Goal: Task Accomplishment & Management: Manage account settings

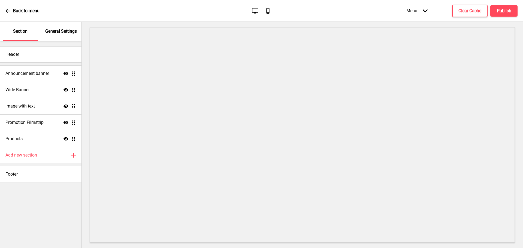
click at [423, 11] on icon "Arrow down" at bounding box center [425, 10] width 5 height 5
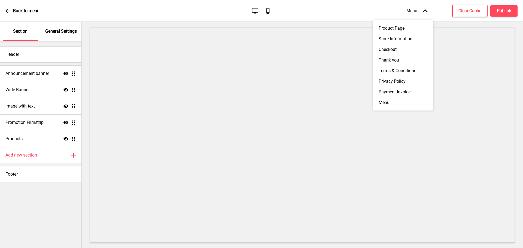
click at [423, 11] on icon "Arrow up" at bounding box center [425, 10] width 5 height 5
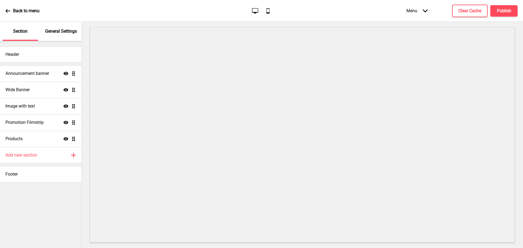
click at [62, 32] on p "General Settings" at bounding box center [61, 31] width 32 height 6
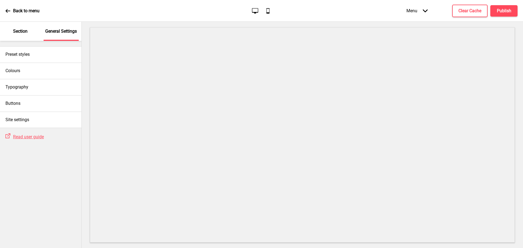
click at [19, 31] on p "Section" at bounding box center [20, 31] width 14 height 6
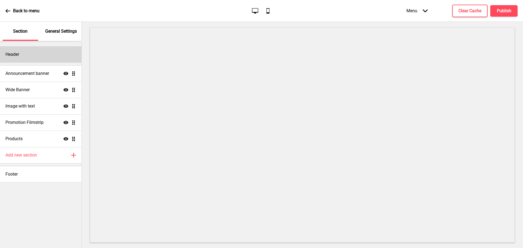
click at [26, 56] on div "Header" at bounding box center [40, 54] width 81 height 16
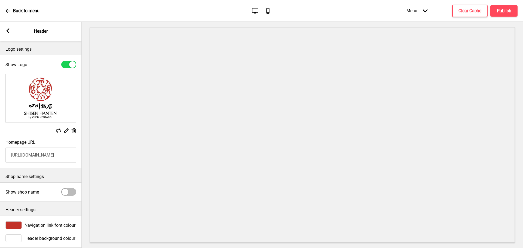
scroll to position [10, 0]
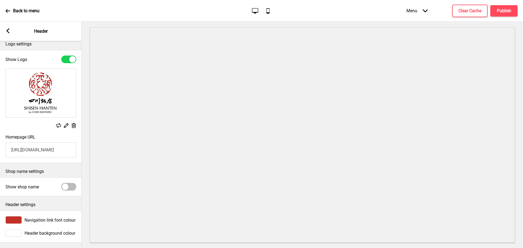
click at [8, 32] on g at bounding box center [7, 30] width 5 height 5
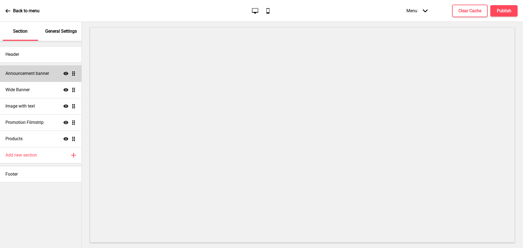
click at [32, 74] on h4 "Announcement banner" at bounding box center [27, 74] width 44 height 6
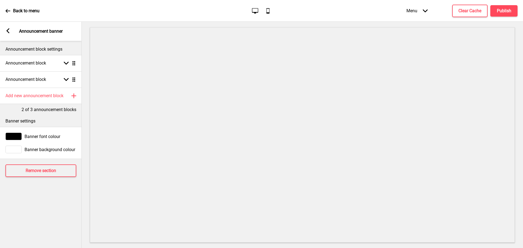
click at [47, 135] on span "Banner font colour" at bounding box center [43, 136] width 36 height 5
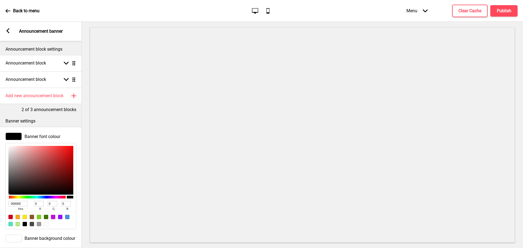
click at [47, 138] on span "Banner font colour" at bounding box center [43, 136] width 36 height 5
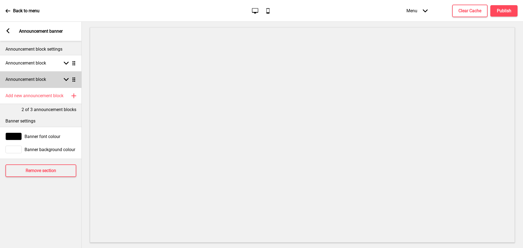
click at [68, 81] on rect at bounding box center [66, 79] width 5 height 5
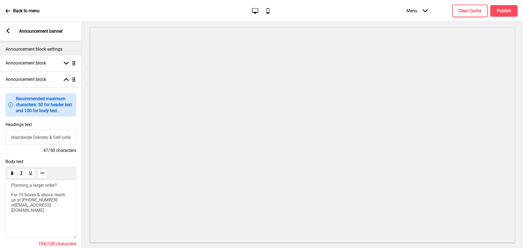
click at [51, 138] on input "Islandwide Delivery & Self-collection available" at bounding box center [40, 137] width 71 height 15
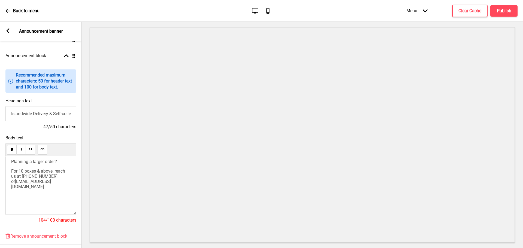
scroll to position [54, 0]
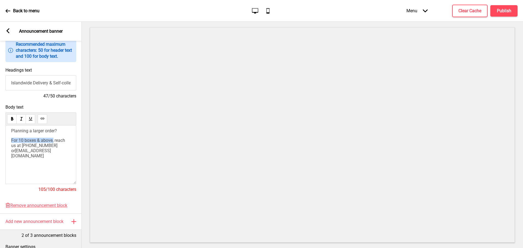
drag, startPoint x: 54, startPoint y: 142, endPoint x: 10, endPoint y: 143, distance: 43.9
click at [10, 143] on div "Planning a larger order? For 10 boxes & above, reach us at [PHONE_NUMBER] or [E…" at bounding box center [40, 155] width 71 height 59
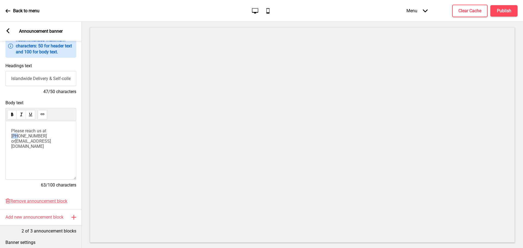
drag, startPoint x: 55, startPoint y: 130, endPoint x: 49, endPoint y: 133, distance: 6.5
click at [48, 132] on span "Please reach us at [PHONE_NUMBER] or" at bounding box center [29, 136] width 37 height 16
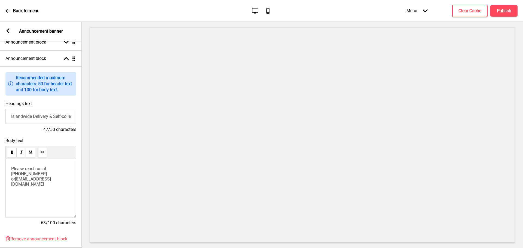
scroll to position [0, 0]
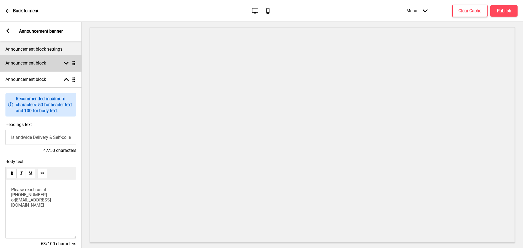
click at [66, 62] on rect at bounding box center [66, 63] width 5 height 5
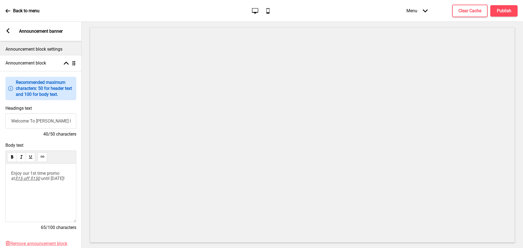
click at [55, 181] on p "Enjoy our 1st time promo at $15 off $150 until [DATE]!" at bounding box center [40, 176] width 59 height 10
drag, startPoint x: 51, startPoint y: 186, endPoint x: 5, endPoint y: 174, distance: 47.0
click at [6, 174] on div "Enjoy our 1st time promo at $15 off $150 until [DATE]!" at bounding box center [40, 193] width 71 height 59
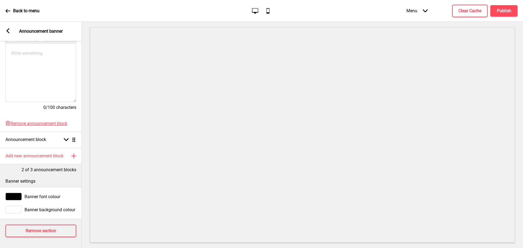
scroll to position [125, 0]
click at [66, 137] on rect at bounding box center [66, 139] width 5 height 5
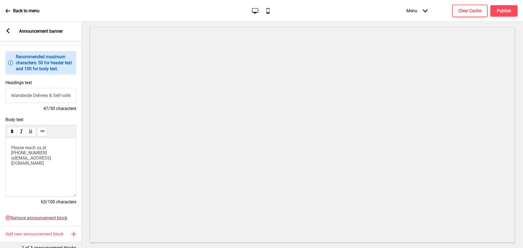
scroll to position [0, 0]
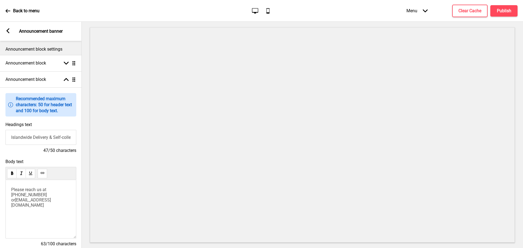
click at [8, 33] on icon at bounding box center [8, 30] width 3 height 5
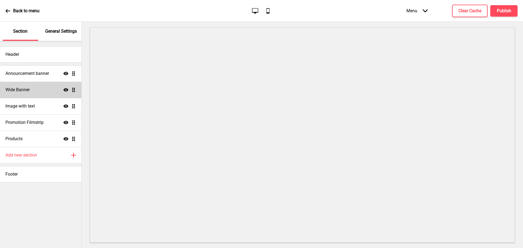
click at [23, 91] on h4 "Wide Banner" at bounding box center [17, 90] width 24 height 6
select select "large"
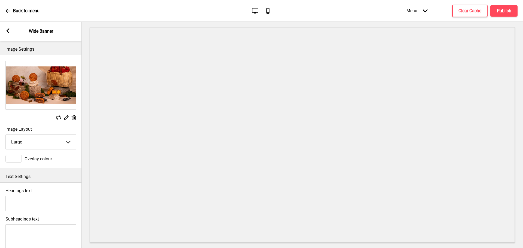
click at [60, 118] on rect at bounding box center [58, 117] width 5 height 5
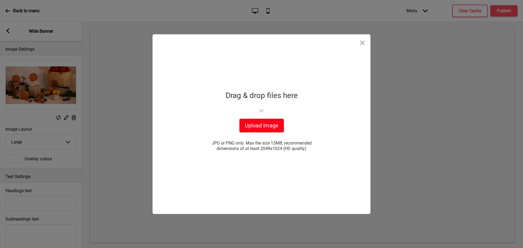
click at [270, 125] on button "Upload Image" at bounding box center [261, 126] width 44 height 14
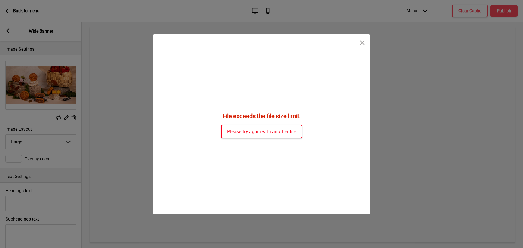
click at [284, 135] on button "Please try again with another file" at bounding box center [261, 131] width 81 height 13
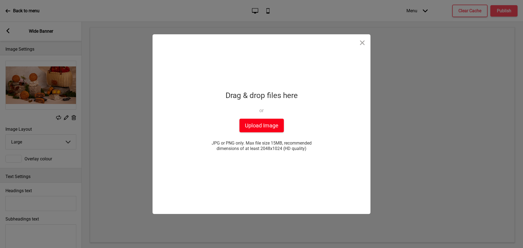
click at [271, 129] on button "Upload Image" at bounding box center [261, 126] width 44 height 14
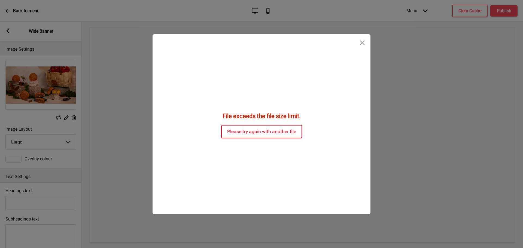
click at [280, 128] on button "Please try again with another file" at bounding box center [261, 131] width 81 height 13
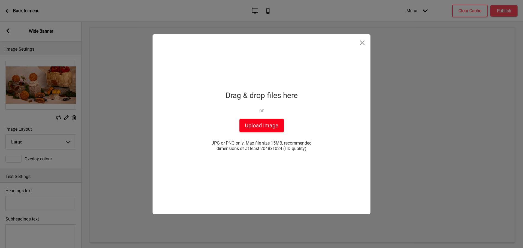
click at [251, 126] on button "Upload Image" at bounding box center [261, 126] width 44 height 14
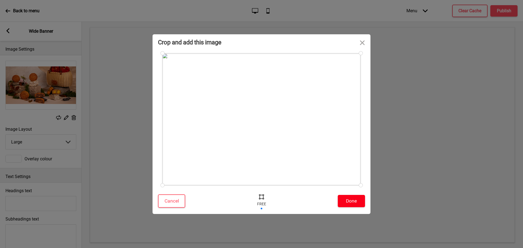
click at [354, 201] on button "Done" at bounding box center [351, 201] width 27 height 12
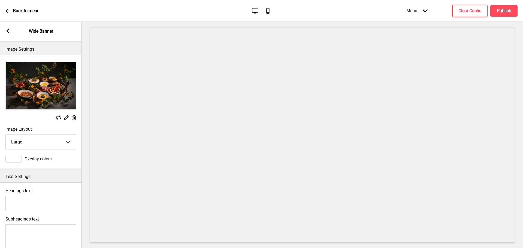
click at [8, 32] on icon at bounding box center [8, 30] width 3 height 5
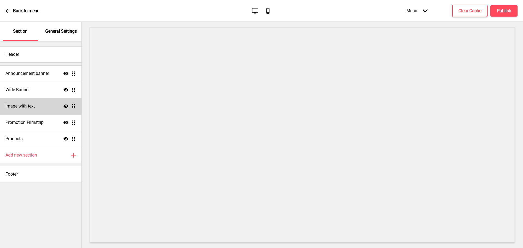
click at [38, 106] on div "Image with text Show Drag" at bounding box center [40, 106] width 81 height 16
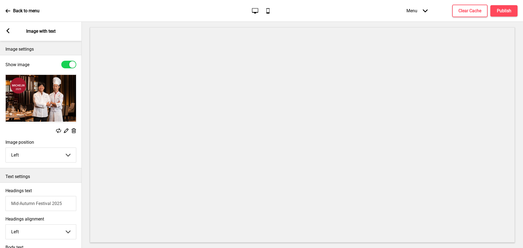
click at [58, 130] on rect at bounding box center [58, 130] width 5 height 5
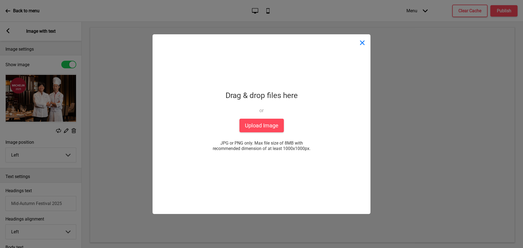
click at [363, 45] on button "Close" at bounding box center [362, 42] width 16 height 16
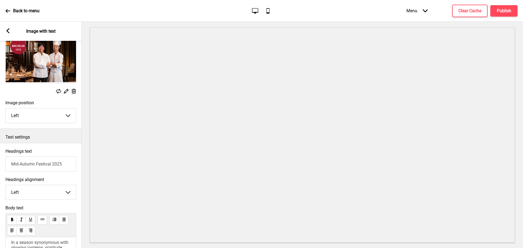
scroll to position [54, 0]
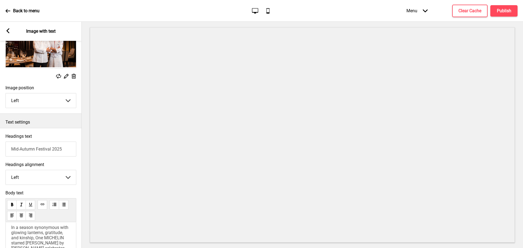
click at [64, 150] on input "Mid-Autumn Festival 2025" at bounding box center [40, 149] width 71 height 15
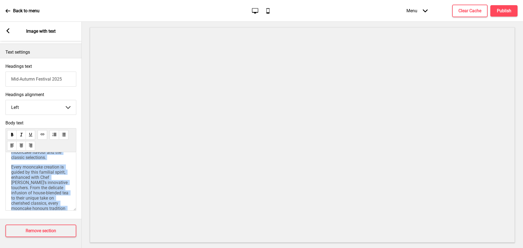
scroll to position [119, 0]
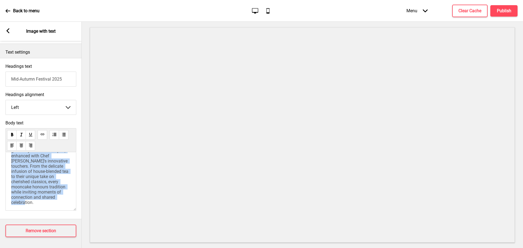
drag, startPoint x: 11, startPoint y: 153, endPoint x: 55, endPoint y: 210, distance: 71.7
click at [55, 211] on div "Body text In a season synonymous with glowing lanterns, gratitude, and kinship,…" at bounding box center [41, 167] width 82 height 99
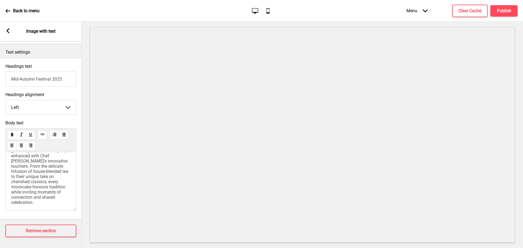
scroll to position [0, 0]
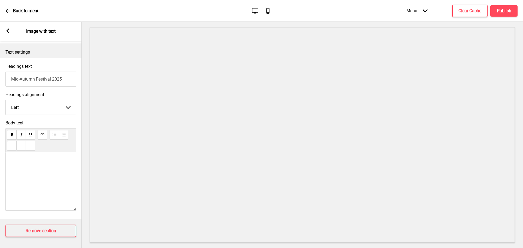
click at [51, 176] on div "﻿ ﻿" at bounding box center [40, 181] width 71 height 59
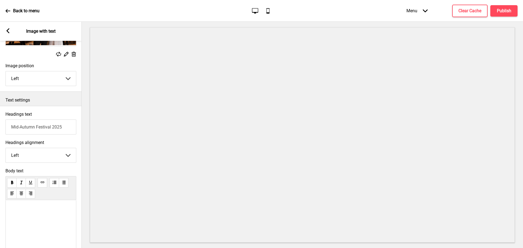
scroll to position [129, 0]
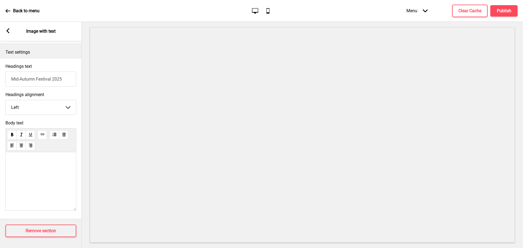
click at [38, 164] on div "﻿ ﻿" at bounding box center [40, 181] width 71 height 59
drag, startPoint x: 38, startPoint y: 156, endPoint x: 32, endPoint y: 169, distance: 14.0
click at [33, 174] on div at bounding box center [40, 181] width 71 height 59
click at [27, 157] on div at bounding box center [40, 181] width 71 height 59
click at [32, 172] on div at bounding box center [40, 181] width 71 height 59
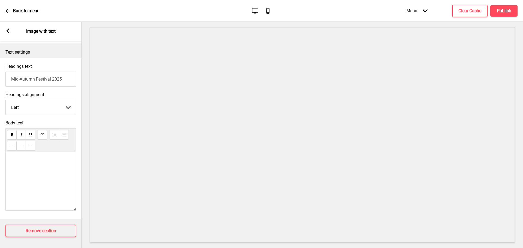
click at [32, 171] on div at bounding box center [40, 181] width 71 height 59
click at [31, 155] on div at bounding box center [40, 157] width 59 height 5
paste div
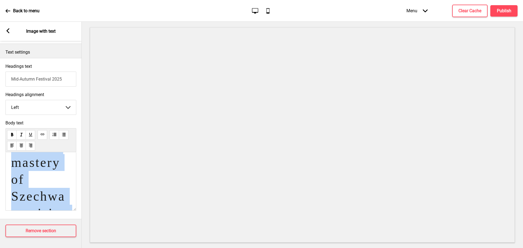
scroll to position [0, 0]
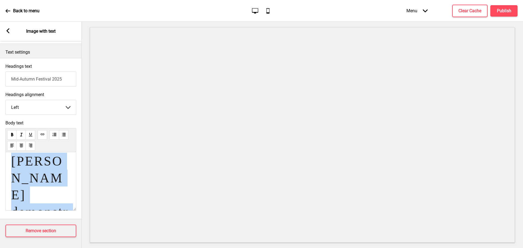
drag, startPoint x: 61, startPoint y: 193, endPoint x: 0, endPoint y: 138, distance: 82.0
click at [0, 138] on div "Body text [PERSON_NAME] demonstrates his mastery of Szechwan cuisine with a men…" at bounding box center [41, 167] width 82 height 99
click at [19, 133] on icon at bounding box center [21, 135] width 4 height 4
click at [11, 133] on icon at bounding box center [12, 135] width 2 height 4
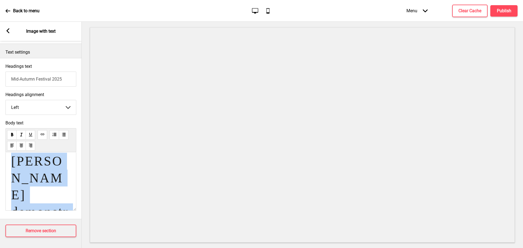
drag, startPoint x: 62, startPoint y: 192, endPoint x: 3, endPoint y: 136, distance: 81.5
click at [3, 136] on div "Body text [PERSON_NAME] demonstrates his mastery of Szechwan cuisine with a men…" at bounding box center [41, 167] width 82 height 99
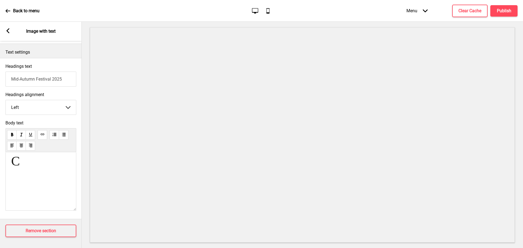
click at [34, 72] on input "Mid-Autumn Festival 2025" at bounding box center [40, 79] width 71 height 15
drag, startPoint x: 35, startPoint y: 74, endPoint x: 52, endPoint y: 74, distance: 16.9
click at [52, 74] on input "Mid-Autumn Festival 2025" at bounding box center [40, 79] width 71 height 15
click at [32, 160] on h3 "C" at bounding box center [40, 161] width 59 height 17
drag, startPoint x: 28, startPoint y: 156, endPoint x: 6, endPoint y: 155, distance: 21.8
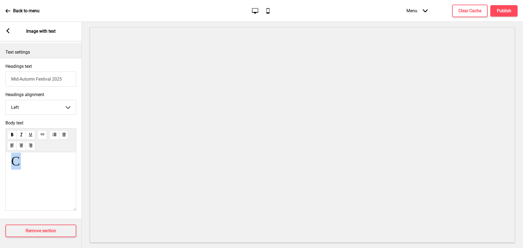
click at [6, 155] on div "C" at bounding box center [40, 181] width 71 height 59
click at [32, 160] on h3 "C" at bounding box center [40, 161] width 59 height 17
click at [46, 160] on h3 "C" at bounding box center [40, 161] width 59 height 17
click at [38, 169] on div "C" at bounding box center [40, 181] width 71 height 59
click at [8, 30] on g at bounding box center [7, 30] width 5 height 5
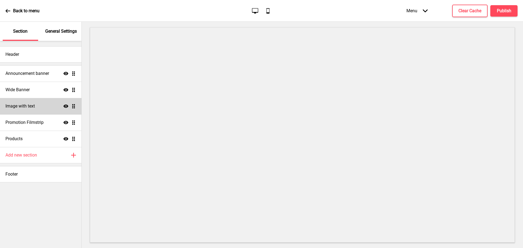
click at [38, 102] on div "Image with text Show Drag" at bounding box center [40, 106] width 81 height 16
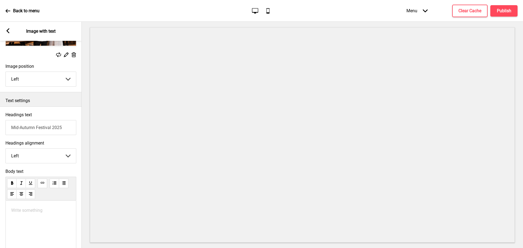
scroll to position [82, 0]
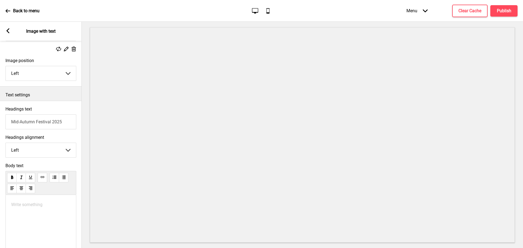
click at [39, 209] on div "Write something ﻿" at bounding box center [40, 224] width 71 height 59
click at [29, 206] on p "Write something ﻿" at bounding box center [40, 204] width 59 height 5
click at [47, 213] on div "Write something ﻿" at bounding box center [40, 224] width 71 height 59
click at [45, 206] on p "Write something ﻿" at bounding box center [40, 204] width 59 height 5
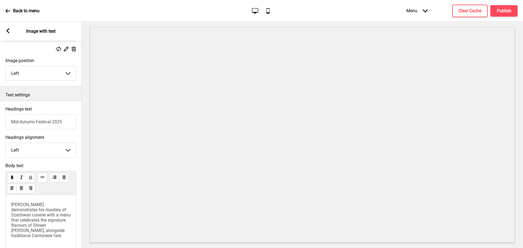
drag, startPoint x: 72, startPoint y: 121, endPoint x: 0, endPoint y: 125, distance: 71.7
click at [0, 125] on div "Headings text Mid-Autumn Festival 2025" at bounding box center [41, 118] width 82 height 28
type input "[PERSON_NAME] by [PERSON_NAME]"
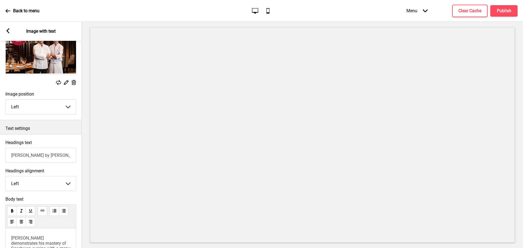
scroll to position [0, 0]
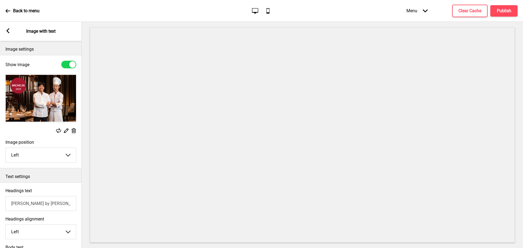
click at [8, 32] on icon at bounding box center [8, 30] width 3 height 5
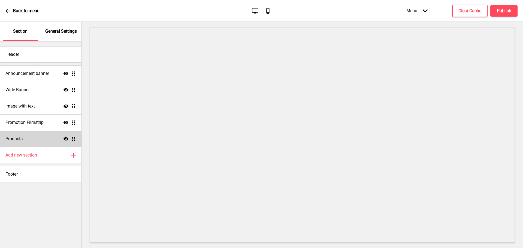
click at [38, 139] on div "Products Show Drag" at bounding box center [40, 139] width 81 height 16
select select "list"
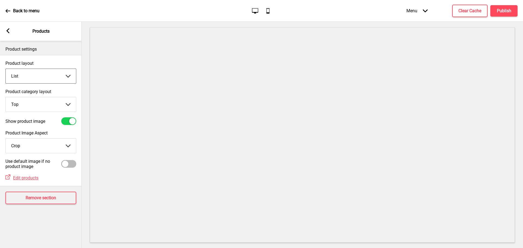
click at [67, 75] on select "Grid List" at bounding box center [41, 76] width 70 height 14
click at [8, 33] on div "Arrow left" at bounding box center [7, 31] width 5 height 6
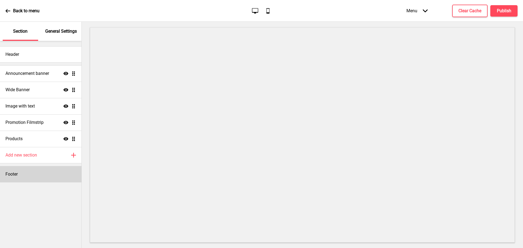
click at [43, 173] on div "Footer" at bounding box center [40, 174] width 81 height 16
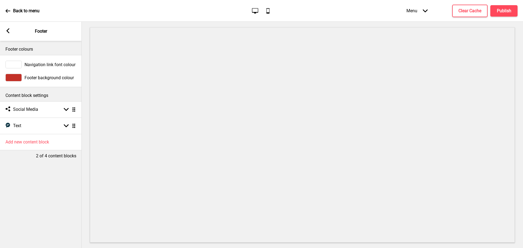
click at [8, 32] on icon at bounding box center [8, 30] width 3 height 5
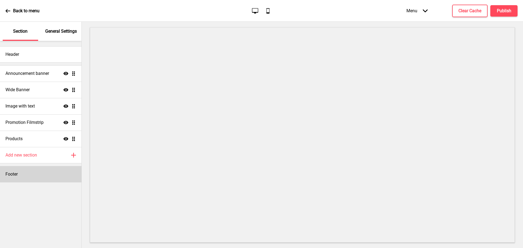
click at [47, 177] on div "Footer" at bounding box center [40, 174] width 81 height 16
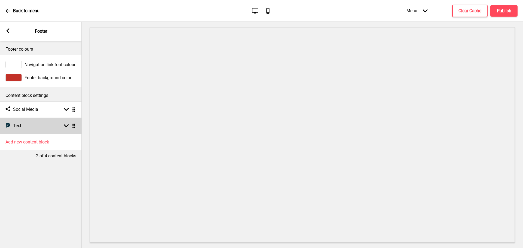
click at [56, 126] on div "Text Text Arrow down Drag" at bounding box center [41, 126] width 82 height 16
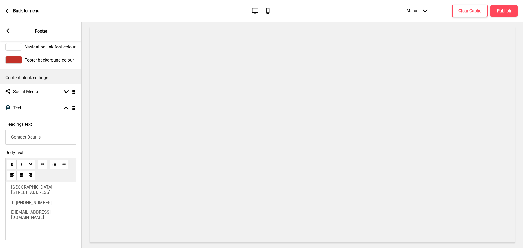
scroll to position [27, 0]
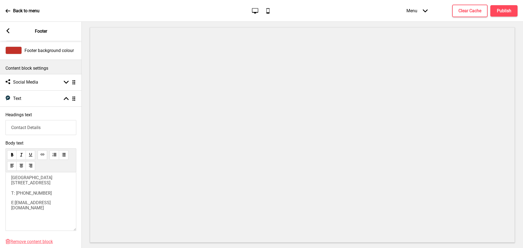
drag, startPoint x: 54, startPoint y: 202, endPoint x: 34, endPoint y: 203, distance: 20.7
click at [34, 203] on div "[GEOGRAPHIC_DATA] [STREET_ADDRESS] T: [PHONE_NUMBER] E: [EMAIL_ADDRESS][DOMAIN_…" at bounding box center [40, 192] width 59 height 35
click at [32, 196] on span "[GEOGRAPHIC_DATA] [STREET_ADDRESS] T: [PHONE_NUMBER]" at bounding box center [32, 185] width 42 height 21
drag, startPoint x: 33, startPoint y: 202, endPoint x: 28, endPoint y: 202, distance: 5.7
click at [28, 196] on span "[GEOGRAPHIC_DATA] [STREET_ADDRESS] T: [PHONE_NUMBER]" at bounding box center [32, 185] width 42 height 21
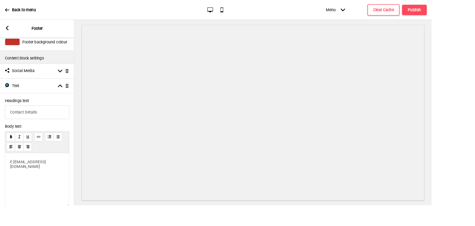
scroll to position [32, 0]
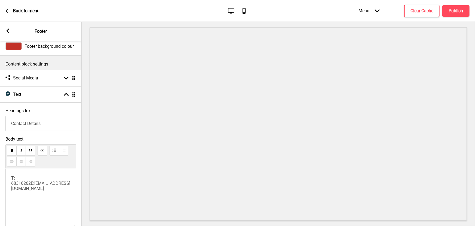
click at [25, 178] on span "T: 68316262E:" at bounding box center [22, 180] width 23 height 10
click at [27, 178] on span "T: 6831 6262E:" at bounding box center [19, 180] width 16 height 10
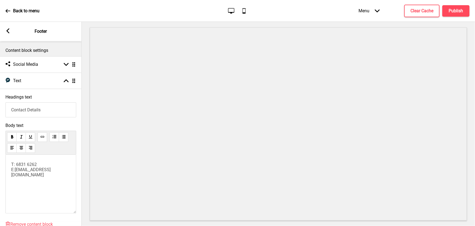
scroll to position [0, 0]
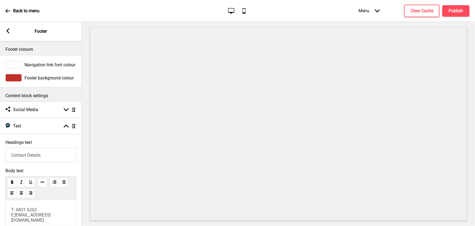
click at [10, 33] on rect at bounding box center [7, 30] width 5 height 5
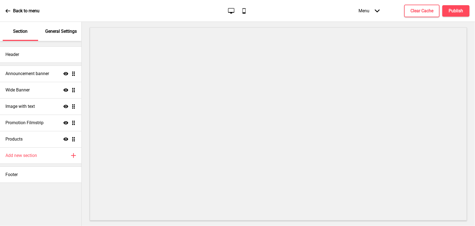
click at [57, 32] on p "General Settings" at bounding box center [61, 31] width 32 height 6
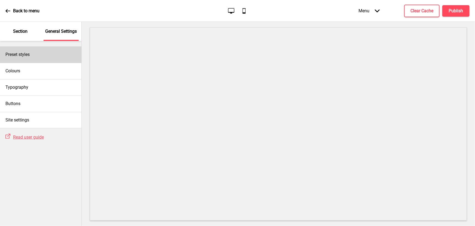
click at [53, 55] on div "Preset styles" at bounding box center [40, 54] width 81 height 16
select select "Custom"
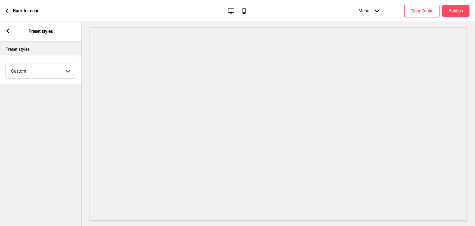
click at [60, 70] on select "Coffee Contrast Dark Earth Marine Minimalist Modern Oddle Pastel Yellow Fruits …" at bounding box center [41, 71] width 70 height 14
click at [10, 32] on rect at bounding box center [7, 30] width 5 height 5
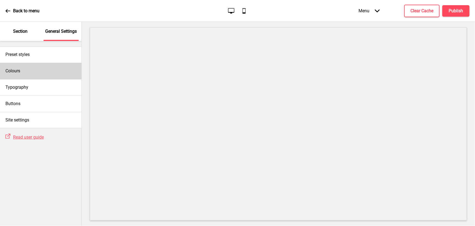
click at [34, 65] on div "Colours" at bounding box center [40, 71] width 81 height 16
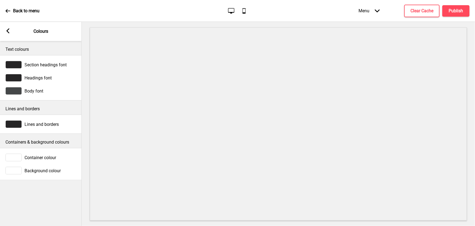
click at [8, 29] on icon at bounding box center [8, 30] width 3 height 5
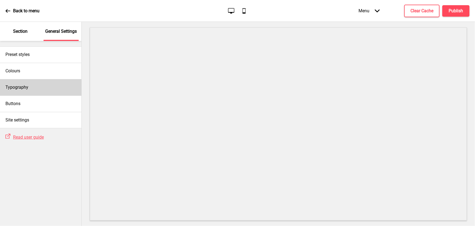
click at [41, 90] on div "Typography" at bounding box center [40, 87] width 81 height 16
select select "Nunito Sans"
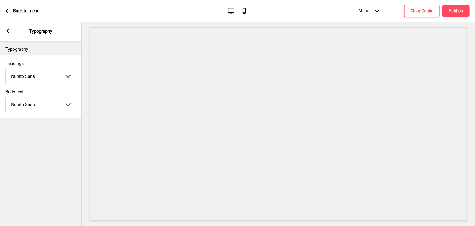
click at [44, 75] on select "Abhaya Libre Abril Fatface Adobe Garamond Pro Arimo Arsenal Arvo Berkshire Swas…" at bounding box center [41, 76] width 70 height 14
click at [10, 32] on rect at bounding box center [7, 30] width 5 height 5
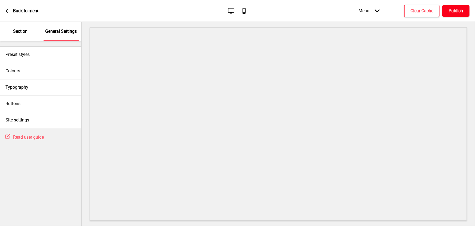
click at [455, 10] on h4 "Publish" at bounding box center [456, 11] width 14 height 6
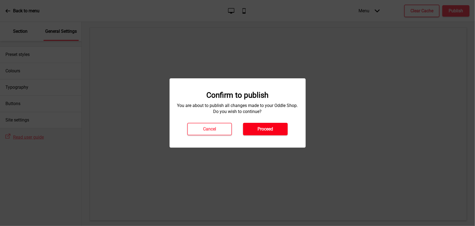
click at [274, 126] on button "Proceed" at bounding box center [265, 129] width 45 height 13
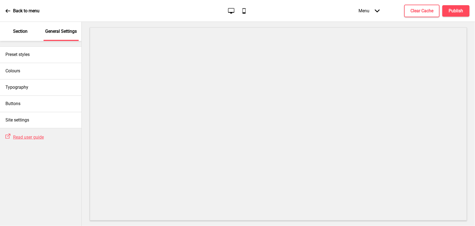
click at [244, 8] on icon "Mobile" at bounding box center [244, 10] width 7 height 7
click at [236, 13] on div "Desktop Mobile" at bounding box center [238, 10] width 26 height 7
click at [231, 11] on icon "Desktop" at bounding box center [231, 10] width 7 height 7
click at [421, 11] on h4 "Clear Cache" at bounding box center [422, 11] width 23 height 6
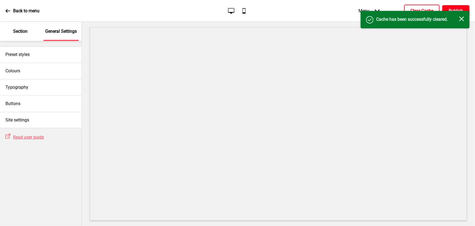
click at [454, 7] on button "Publish" at bounding box center [456, 10] width 27 height 11
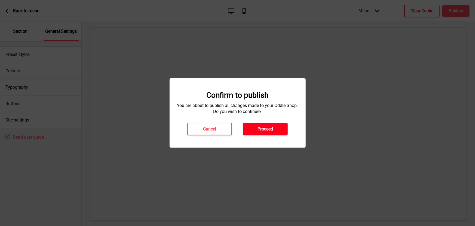
click at [275, 128] on button "Proceed" at bounding box center [265, 129] width 45 height 13
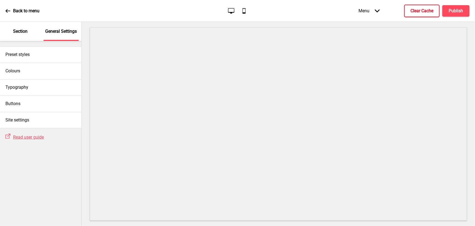
click at [244, 13] on icon at bounding box center [244, 10] width 3 height 5
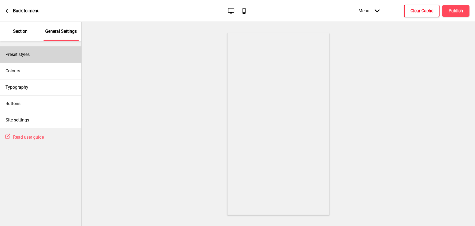
click at [35, 51] on div "Preset styles" at bounding box center [40, 54] width 81 height 16
select select "Custom"
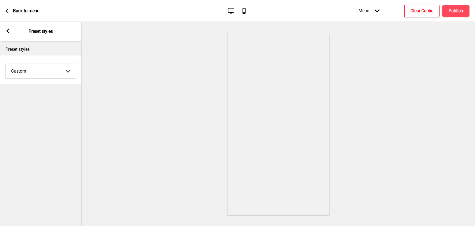
click at [13, 33] on div "Arrow left Preset styles" at bounding box center [41, 31] width 82 height 19
click at [9, 31] on rect at bounding box center [7, 30] width 5 height 5
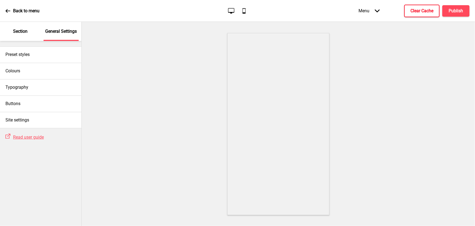
click at [22, 31] on p "Section" at bounding box center [20, 31] width 14 height 6
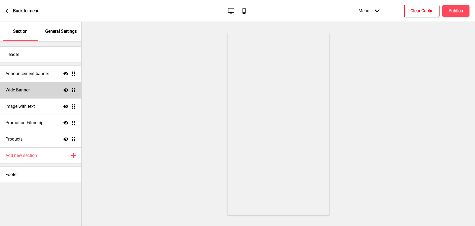
click at [32, 87] on div "Wide Banner Show Drag" at bounding box center [40, 90] width 81 height 16
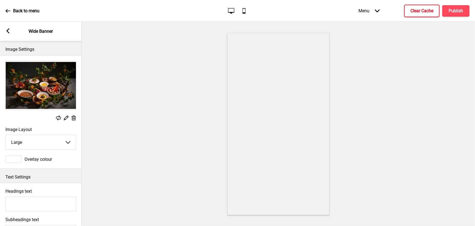
click at [32, 87] on img at bounding box center [41, 85] width 70 height 48
click at [66, 117] on rect at bounding box center [66, 118] width 6 height 6
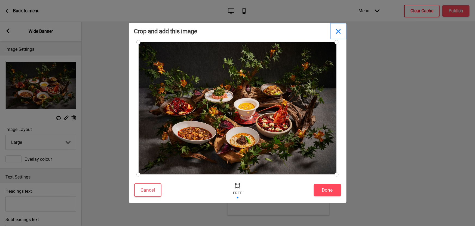
click at [339, 31] on button "Close" at bounding box center [338, 31] width 16 height 16
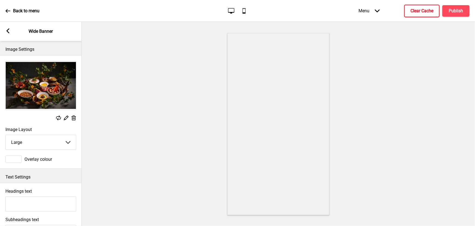
click at [55, 139] on select "Small Medium Large" at bounding box center [41, 142] width 70 height 14
click at [6, 135] on select "Small Medium Large" at bounding box center [41, 142] width 70 height 14
click at [54, 140] on select "Small Medium Large" at bounding box center [41, 142] width 70 height 14
select select "small"
click at [6, 135] on select "Small Medium Large" at bounding box center [41, 142] width 70 height 14
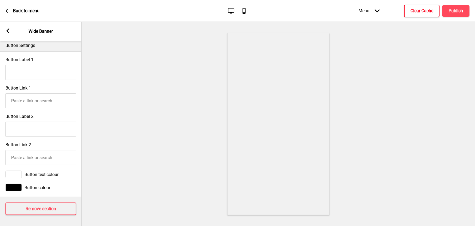
scroll to position [274, 0]
click at [8, 31] on icon at bounding box center [8, 30] width 3 height 5
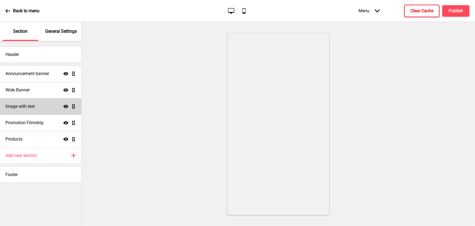
click at [38, 107] on div "Image with text Show Drag" at bounding box center [40, 106] width 81 height 16
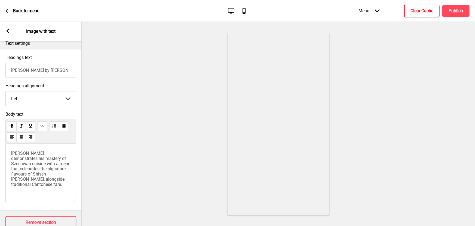
scroll to position [148, 0]
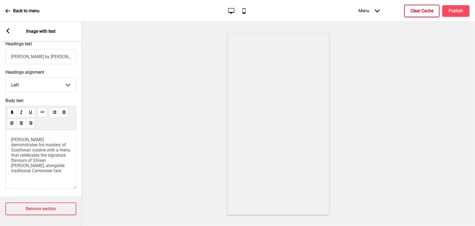
click at [44, 149] on span "[PERSON_NAME] demonstrates his mastery of Szechwan cuisine with a menu that cel…" at bounding box center [41, 155] width 60 height 36
click at [35, 83] on select "Left Center Right" at bounding box center [41, 85] width 70 height 14
select select "center"
click at [6, 78] on select "Left Center Right" at bounding box center [41, 85] width 70 height 14
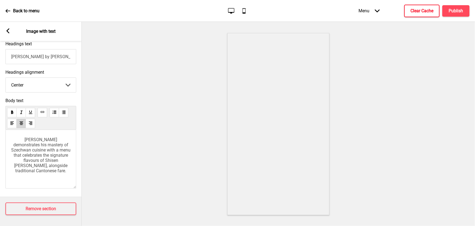
click at [7, 32] on rect at bounding box center [7, 30] width 5 height 5
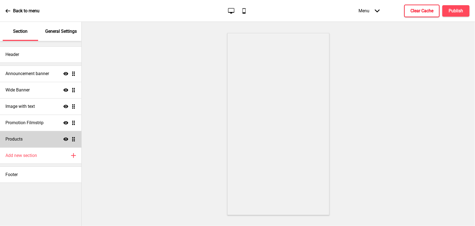
click at [35, 139] on div "Products Show Drag" at bounding box center [40, 139] width 81 height 16
select select "list"
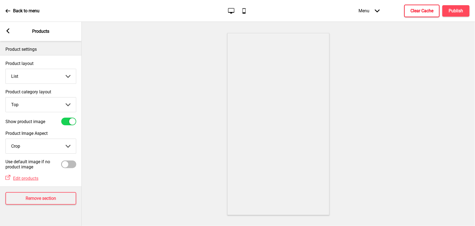
click at [8, 32] on rect at bounding box center [7, 30] width 5 height 5
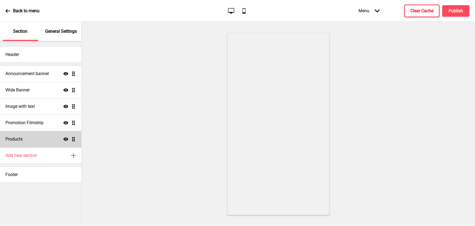
click at [23, 139] on div "Products Show Drag" at bounding box center [40, 139] width 81 height 16
select select "list"
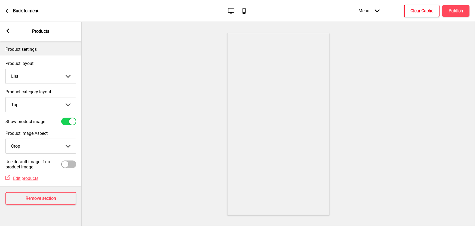
click at [9, 30] on g at bounding box center [7, 30] width 5 height 5
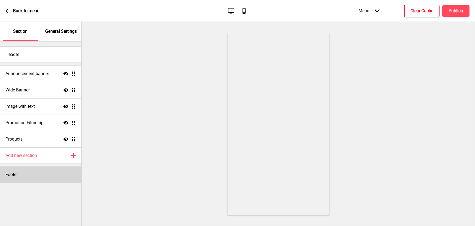
click at [39, 175] on div "Footer" at bounding box center [40, 174] width 81 height 16
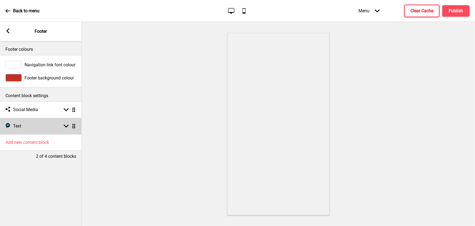
click at [68, 128] on rect at bounding box center [66, 125] width 5 height 5
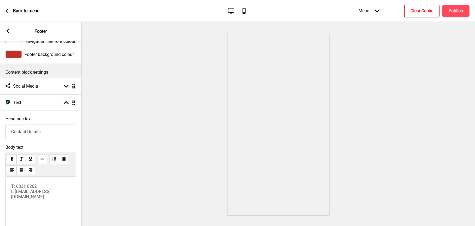
scroll to position [74, 0]
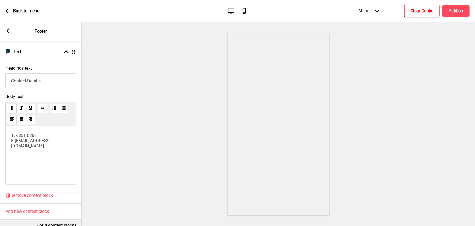
click at [58, 133] on p "T: 6831 6262 E: [EMAIL_ADDRESS][DOMAIN_NAME]" at bounding box center [40, 141] width 59 height 16
drag, startPoint x: 38, startPoint y: 136, endPoint x: 57, endPoint y: 136, distance: 19.1
click at [57, 136] on p "T: 6831 6262 E: [EMAIL_ADDRESS][DOMAIN_NAME]" at bounding box center [40, 141] width 59 height 16
drag, startPoint x: 37, startPoint y: 136, endPoint x: 40, endPoint y: 136, distance: 3.0
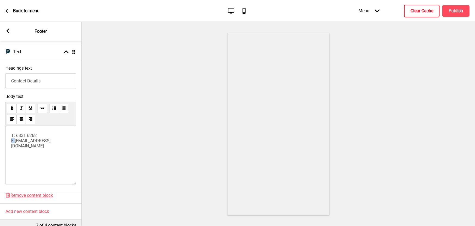
click at [38, 136] on span "T: 6831 6262 E:" at bounding box center [24, 138] width 27 height 10
click at [13, 140] on span "[EMAIL_ADDRESS][DOMAIN_NAME]" at bounding box center [34, 143] width 46 height 10
click at [11, 142] on span "[EMAIL_ADDRESS][DOMAIN_NAME]" at bounding box center [34, 143] width 46 height 10
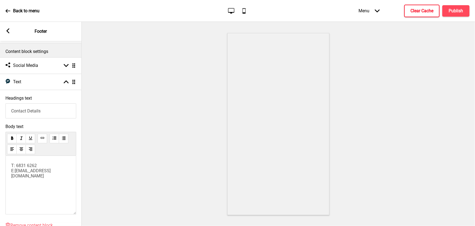
scroll to position [49, 0]
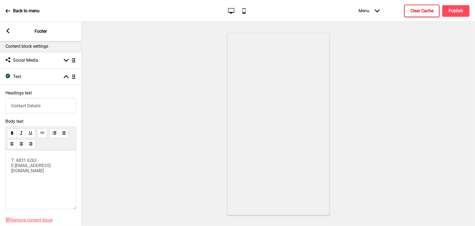
click at [23, 166] on p "T: 6831 6262 E: [EMAIL_ADDRESS][DOMAIN_NAME] ﻿" at bounding box center [40, 165] width 59 height 16
click at [46, 160] on p "T: 6831 6262 E: [EMAIL_ADDRESS][DOMAIN_NAME] ﻿" at bounding box center [40, 165] width 59 height 16
click at [47, 102] on input "Contact Details" at bounding box center [40, 105] width 71 height 15
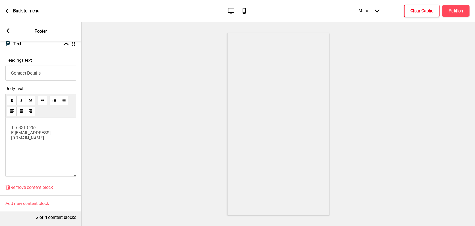
click at [9, 30] on rect at bounding box center [7, 30] width 5 height 5
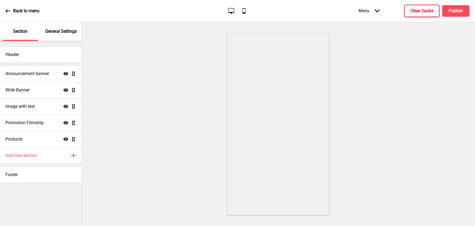
click at [425, 11] on h4 "Clear Cache" at bounding box center [422, 11] width 23 height 6
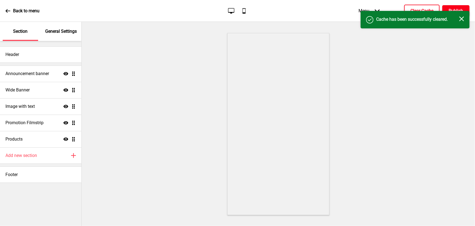
click at [460, 8] on h4 "Publish" at bounding box center [456, 11] width 14 height 6
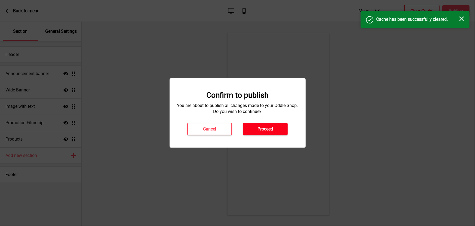
click at [267, 129] on h4 "Proceed" at bounding box center [266, 129] width 16 height 6
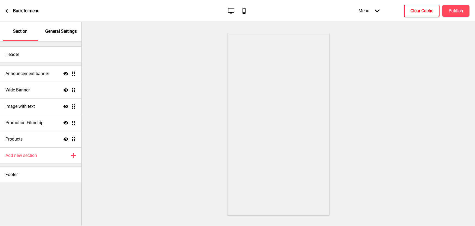
click at [6, 11] on icon at bounding box center [7, 11] width 5 height 4
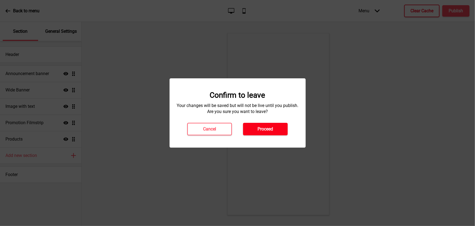
click at [264, 131] on h4 "Proceed" at bounding box center [266, 129] width 16 height 6
